Goal: Task Accomplishment & Management: Manage account settings

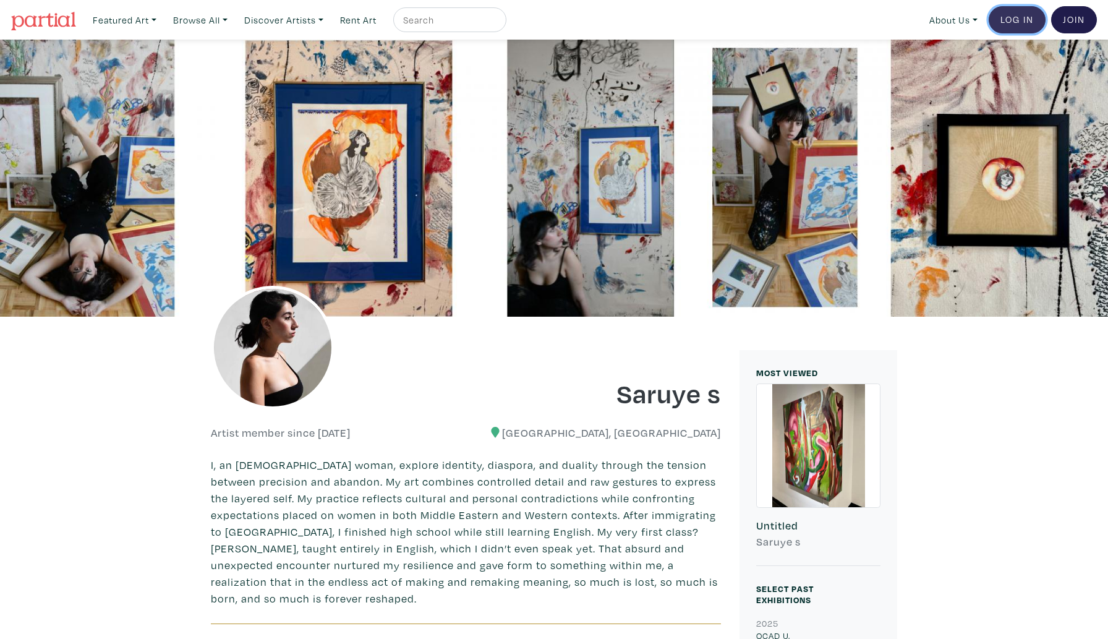
click at [1008, 20] on link "Log In" at bounding box center [1017, 19] width 57 height 27
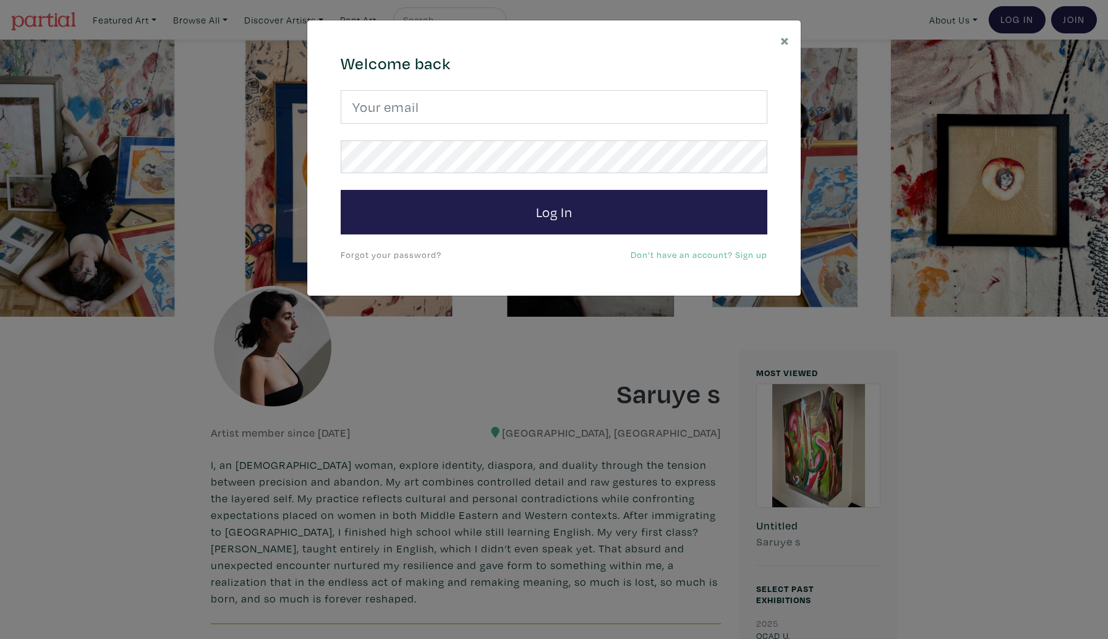
click at [423, 257] on link "Forgot your password?" at bounding box center [391, 255] width 101 height 12
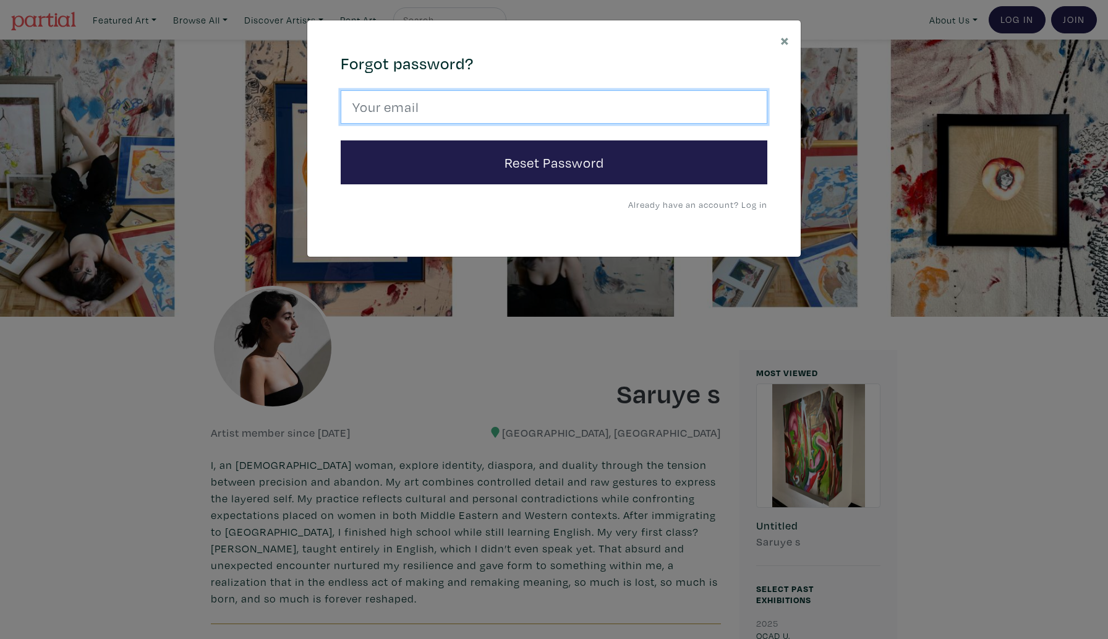
click at [454, 108] on input "email" at bounding box center [554, 106] width 427 height 33
type input "saruyeofficial@gmail.com"
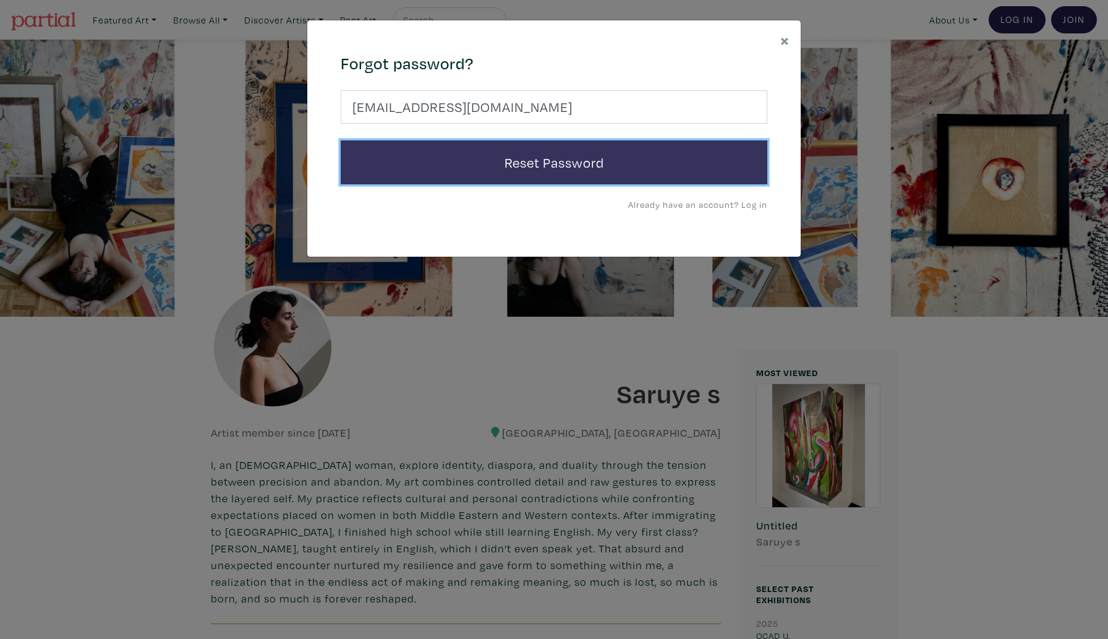
click at [444, 174] on button "Reset Password" at bounding box center [554, 162] width 427 height 45
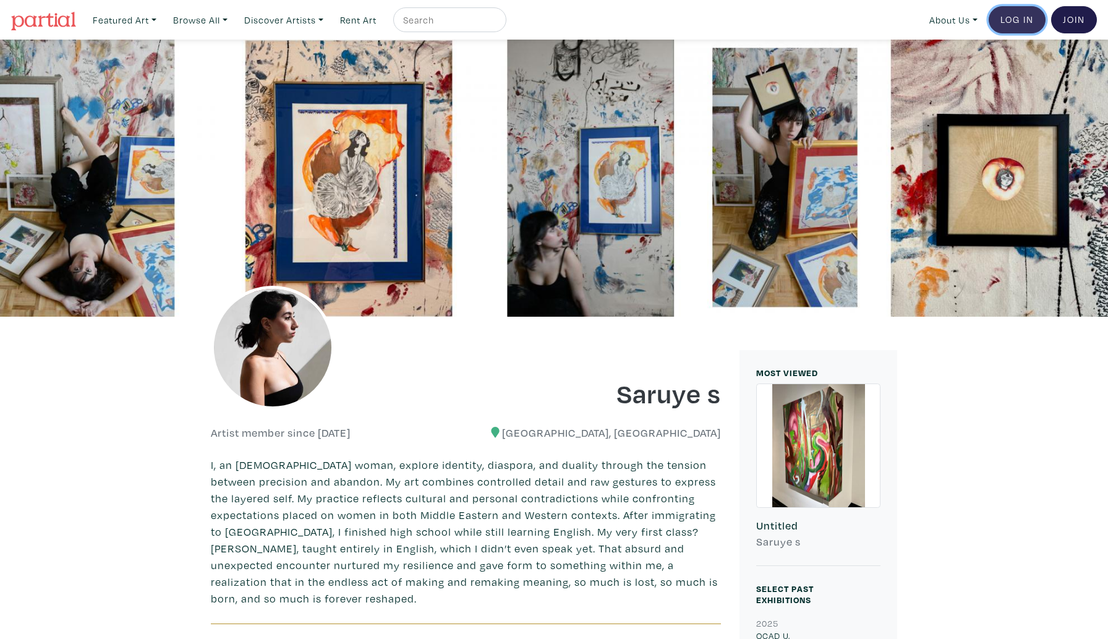
click at [1030, 24] on link "Log In" at bounding box center [1017, 19] width 57 height 27
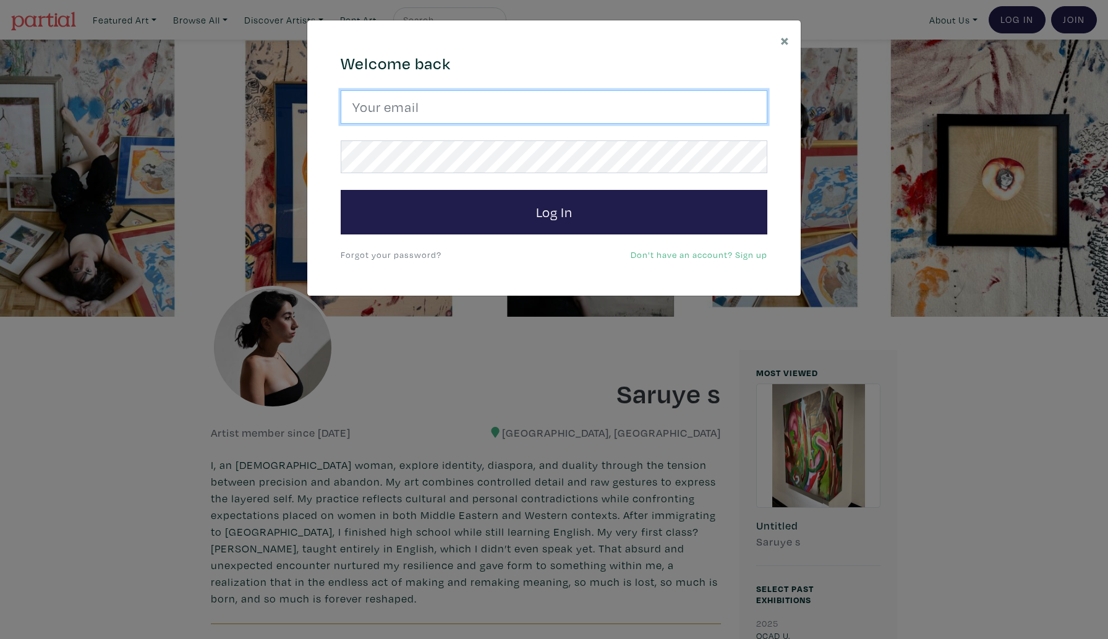
click at [535, 100] on input "email" at bounding box center [554, 106] width 427 height 33
type input "saruyeofficial@gmail.com"
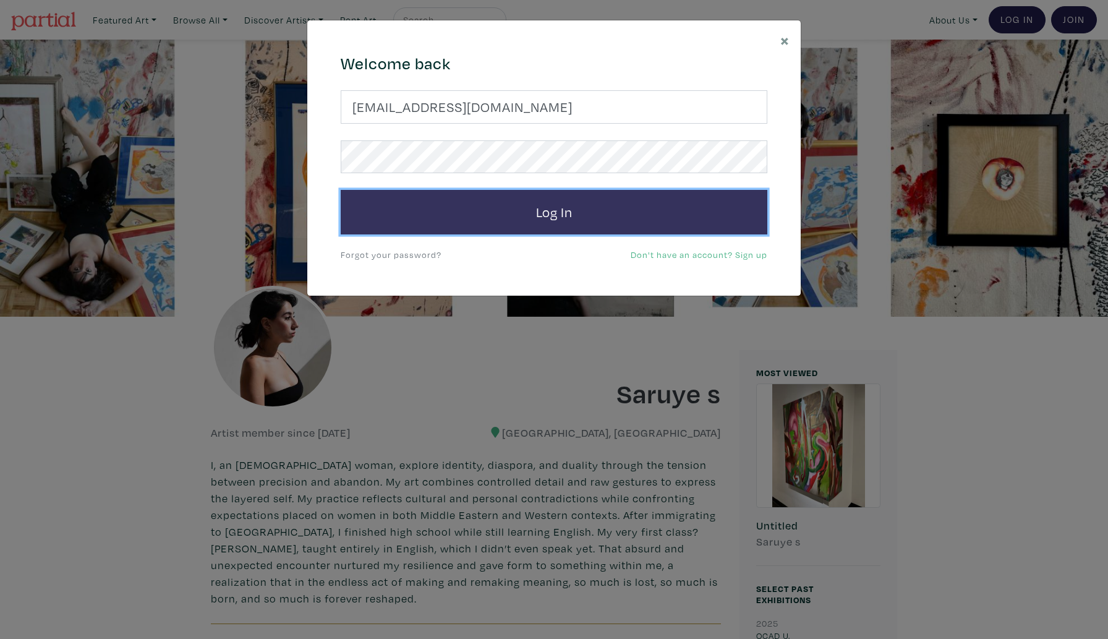
click at [503, 228] on button "Log In" at bounding box center [554, 212] width 427 height 45
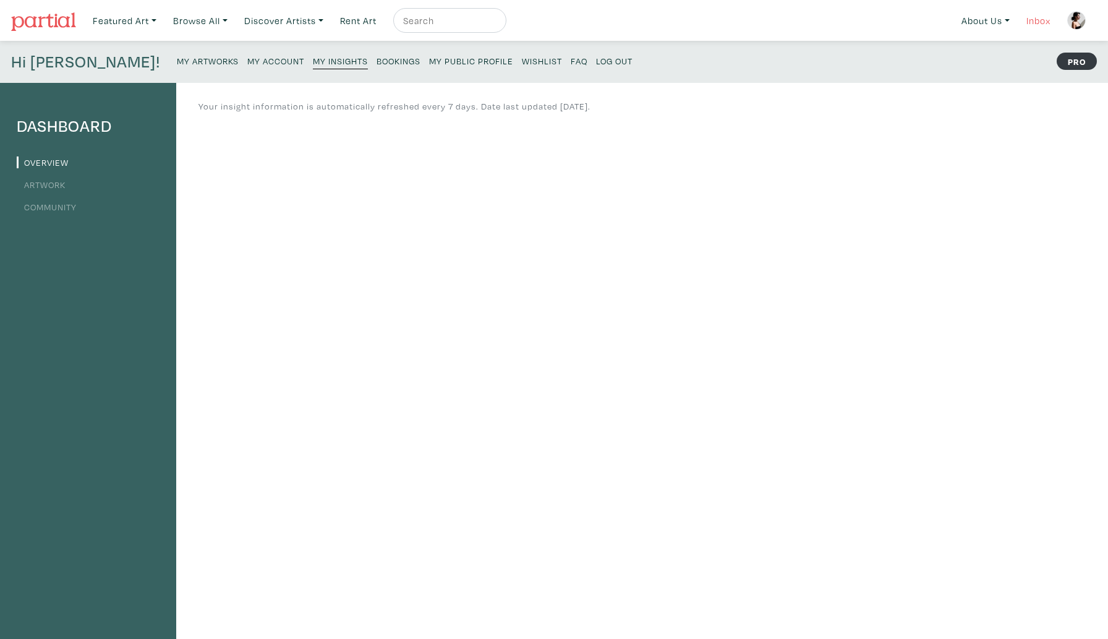
click at [1036, 31] on link "Inbox" at bounding box center [1038, 20] width 35 height 25
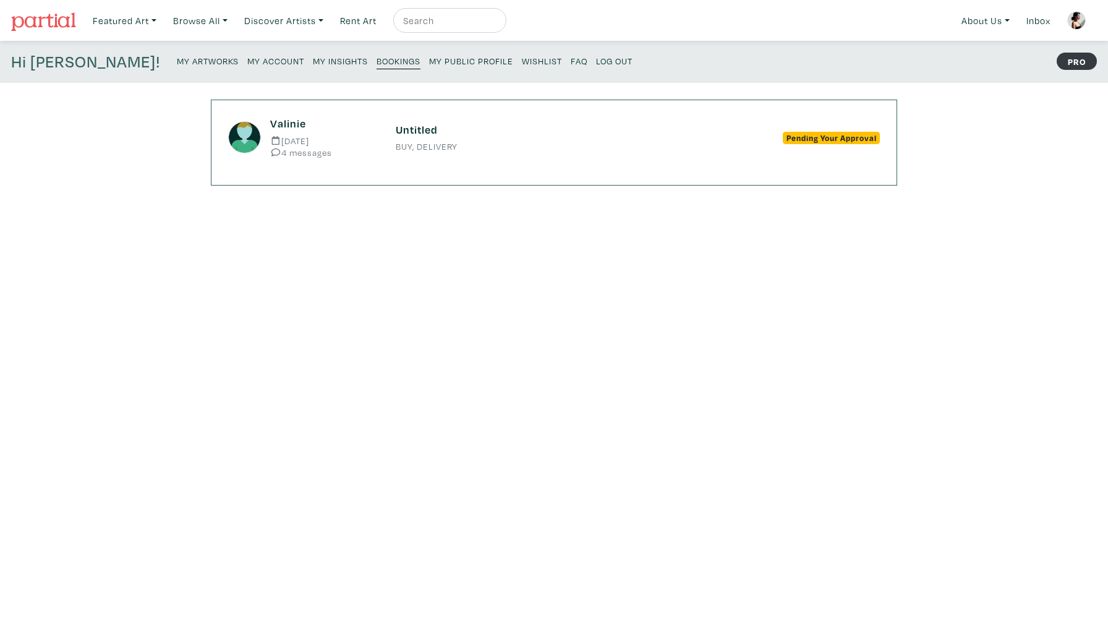
click at [566, 153] on div "Valinie Sep 24 2025 4 messages Untitled BUY, DELIVERY Pending Your Approval" at bounding box center [554, 137] width 670 height 40
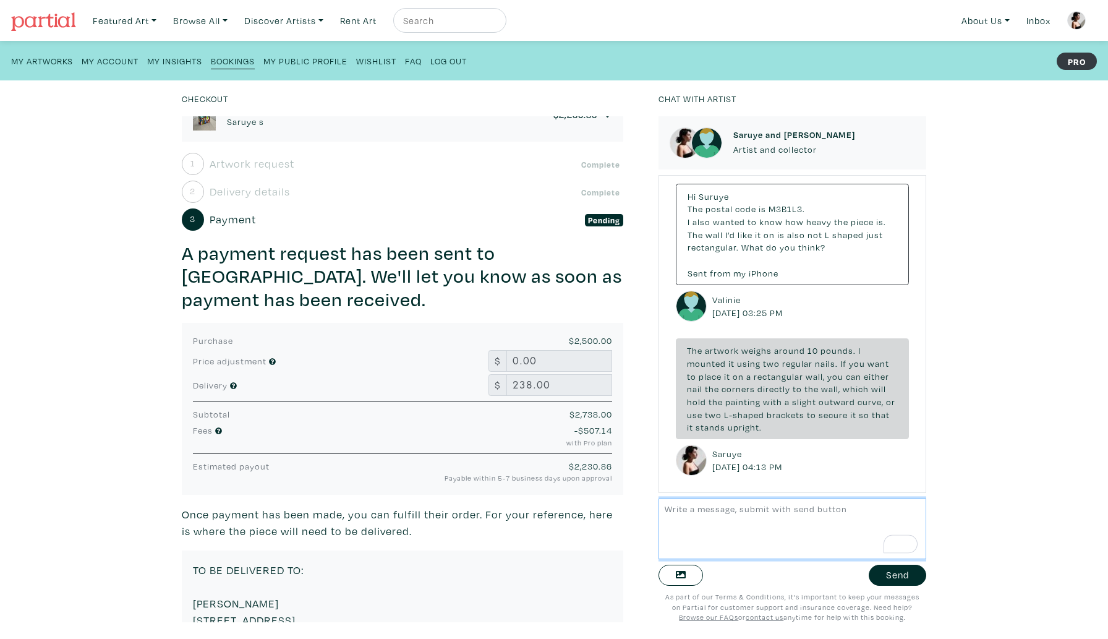
scroll to position [32, 0]
